Goal: Transaction & Acquisition: Purchase product/service

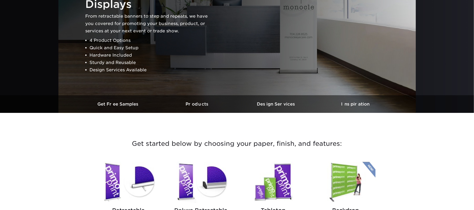
scroll to position [175, 0]
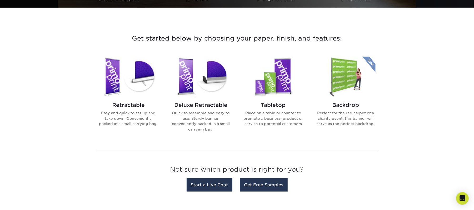
click at [265, 84] on img at bounding box center [273, 77] width 60 height 41
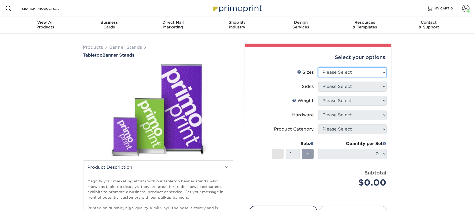
click at [350, 72] on select "Please Select 8.25" x 12" 11" x 17" 15.75" x 32"" at bounding box center [352, 72] width 68 height 10
click at [339, 71] on select "Please Select 8.25" x 12" 11" x 17" 15.75" x 32"" at bounding box center [352, 72] width 68 height 10
click at [334, 70] on select "Please Select 8.25" x 12" 11" x 17" 15.75" x 32"" at bounding box center [352, 72] width 68 height 10
